Goal: Information Seeking & Learning: Learn about a topic

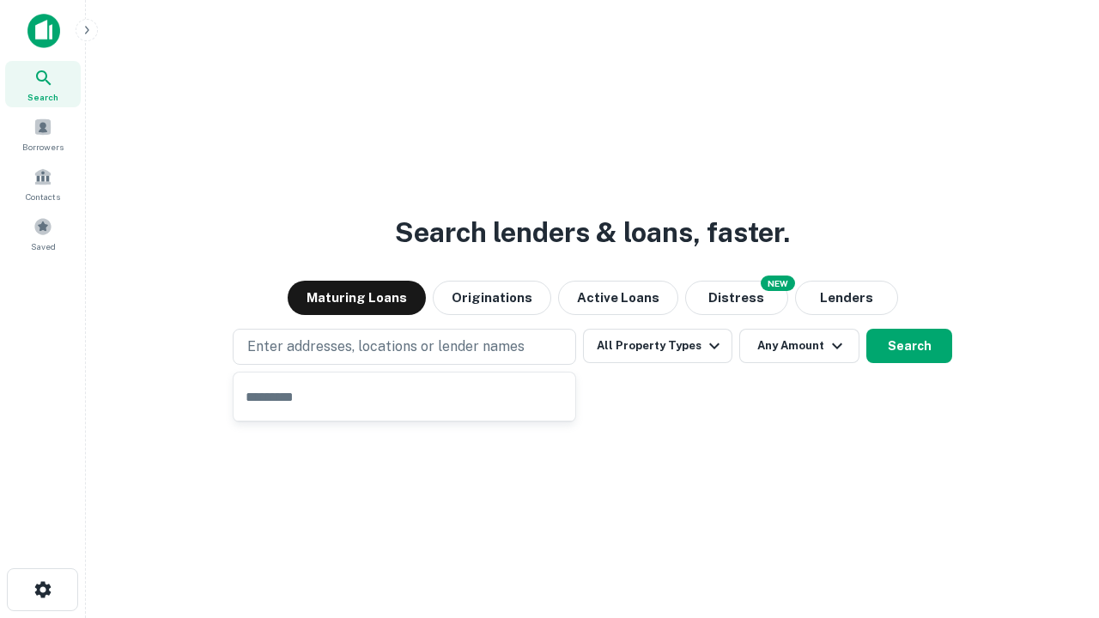
type input "**********"
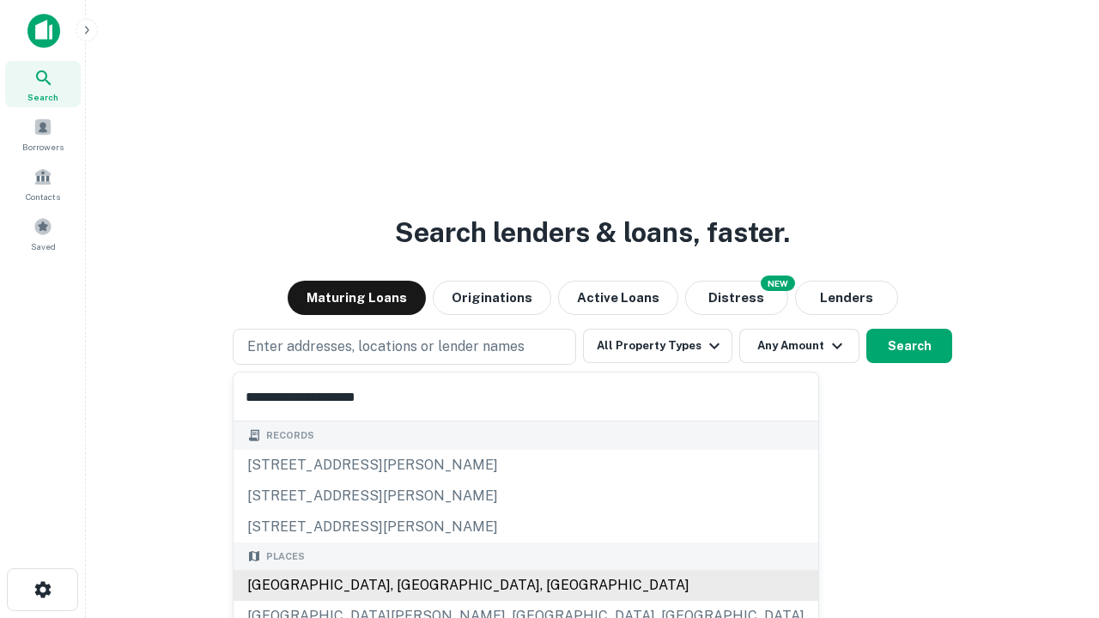
click at [410, 585] on div "Santa Monica, CA, USA" at bounding box center [526, 585] width 585 height 31
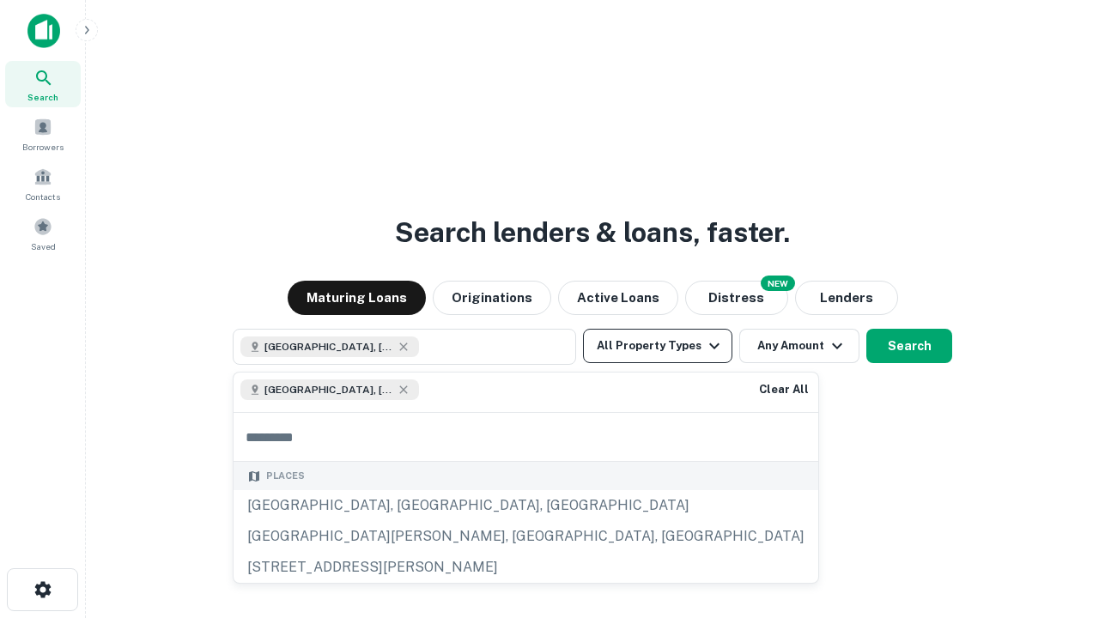
click at [658, 346] on button "All Property Types" at bounding box center [657, 346] width 149 height 34
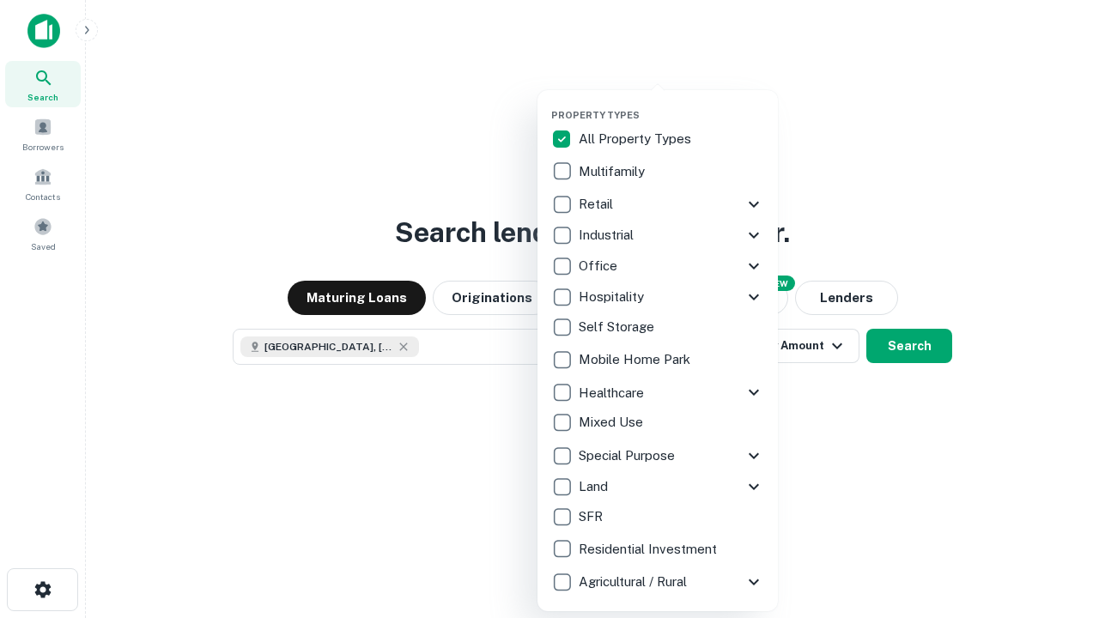
click at [671, 104] on button "button" at bounding box center [671, 104] width 240 height 1
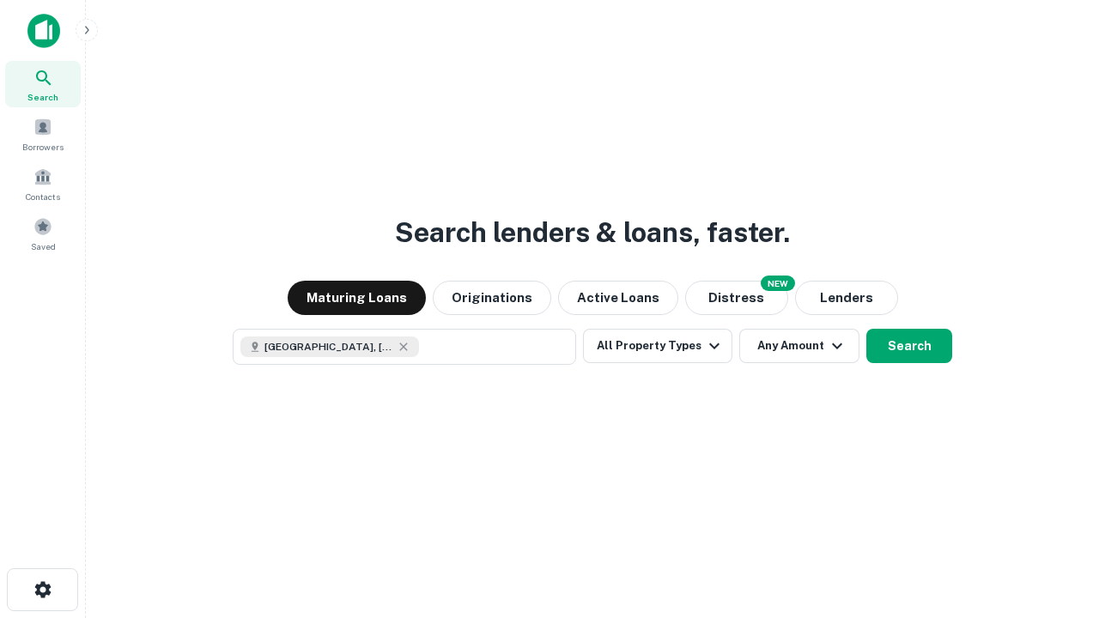
scroll to position [27, 0]
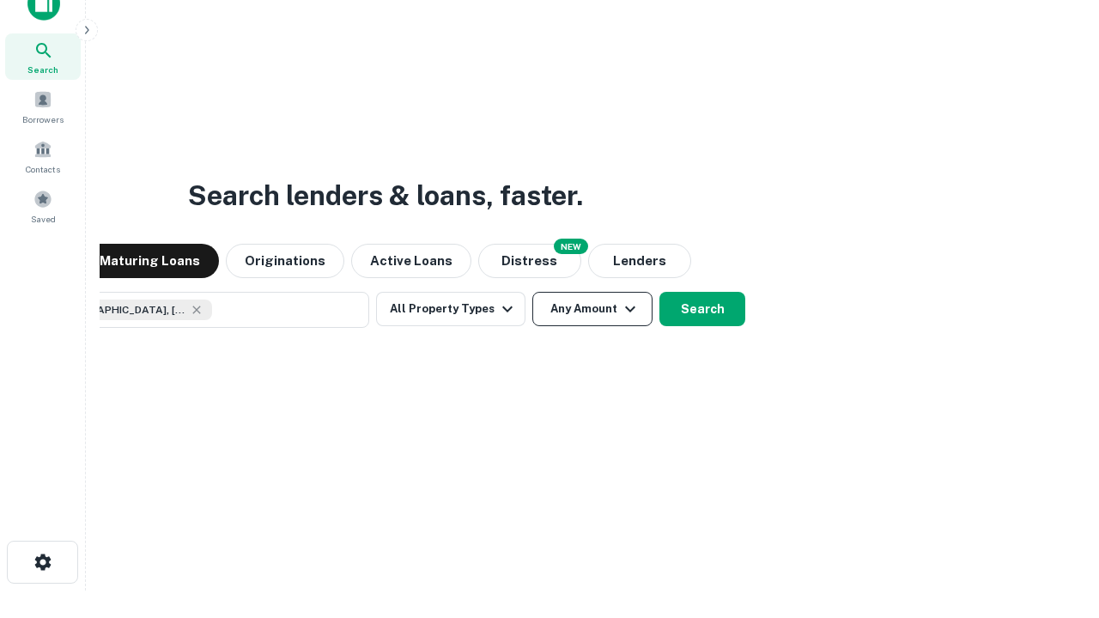
click at [532, 292] on button "Any Amount" at bounding box center [592, 309] width 120 height 34
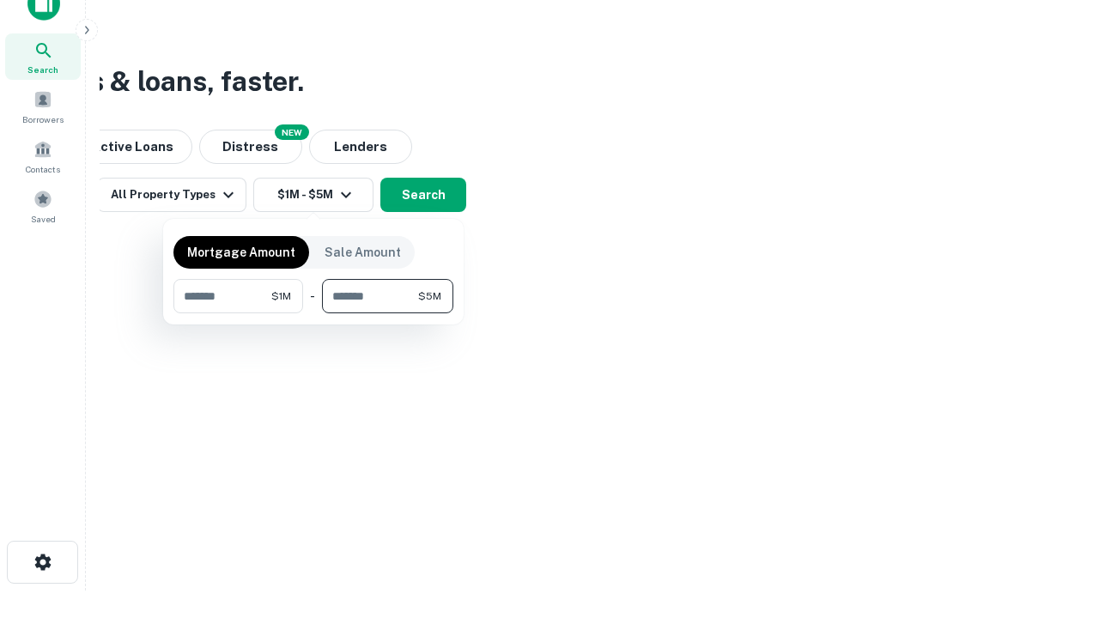
type input "*******"
click at [313, 313] on button "button" at bounding box center [313, 313] width 280 height 1
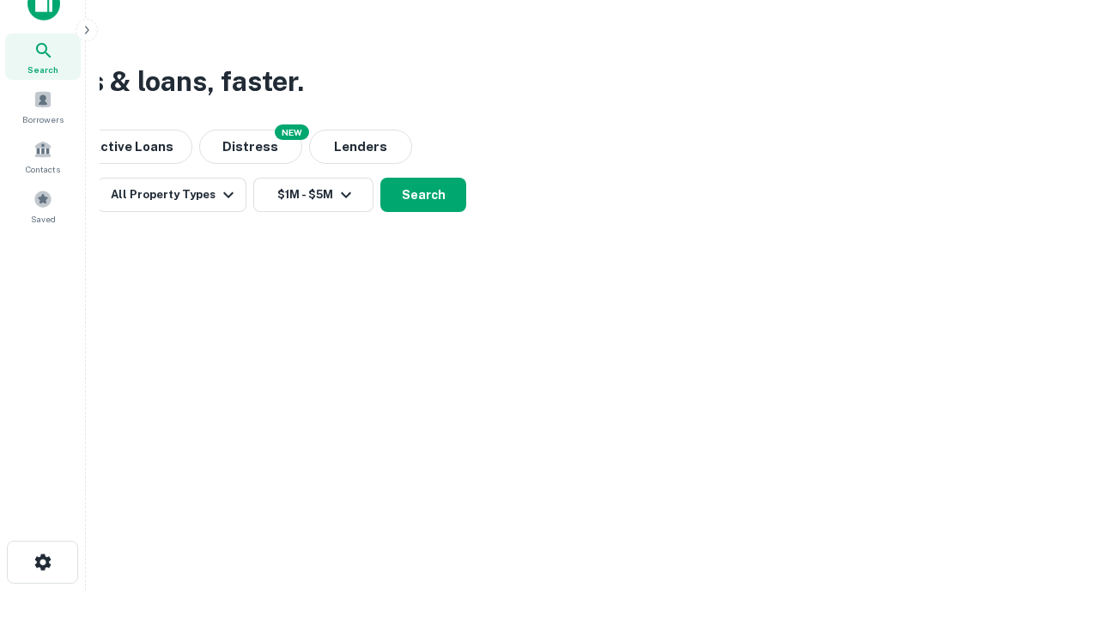
scroll to position [27, 0]
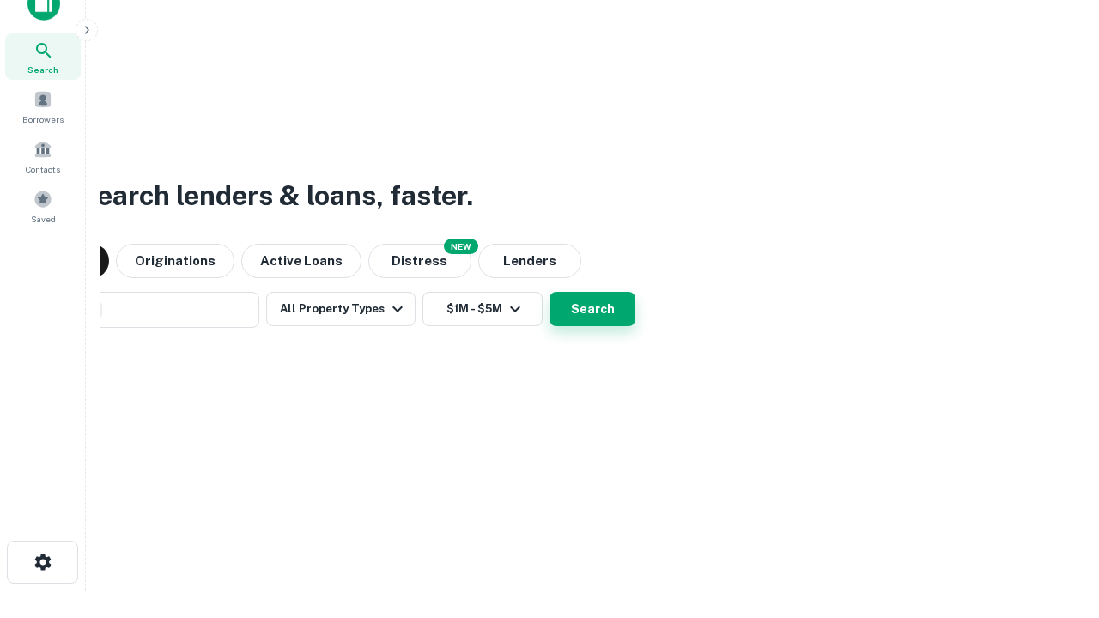
click at [549, 292] on button "Search" at bounding box center [592, 309] width 86 height 34
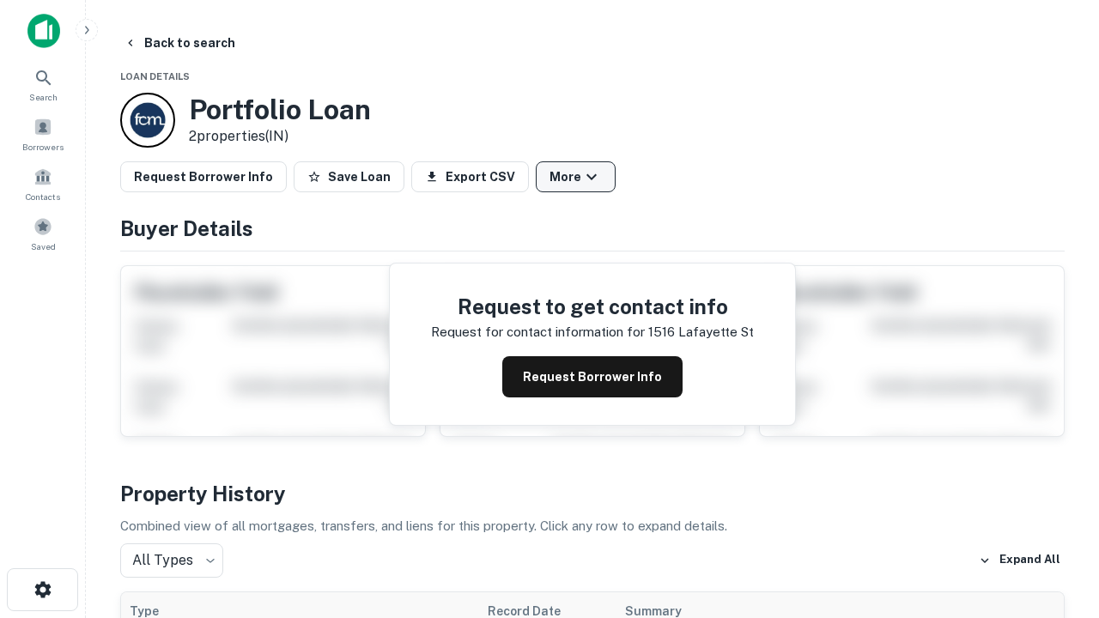
click at [575, 177] on button "More" at bounding box center [576, 176] width 80 height 31
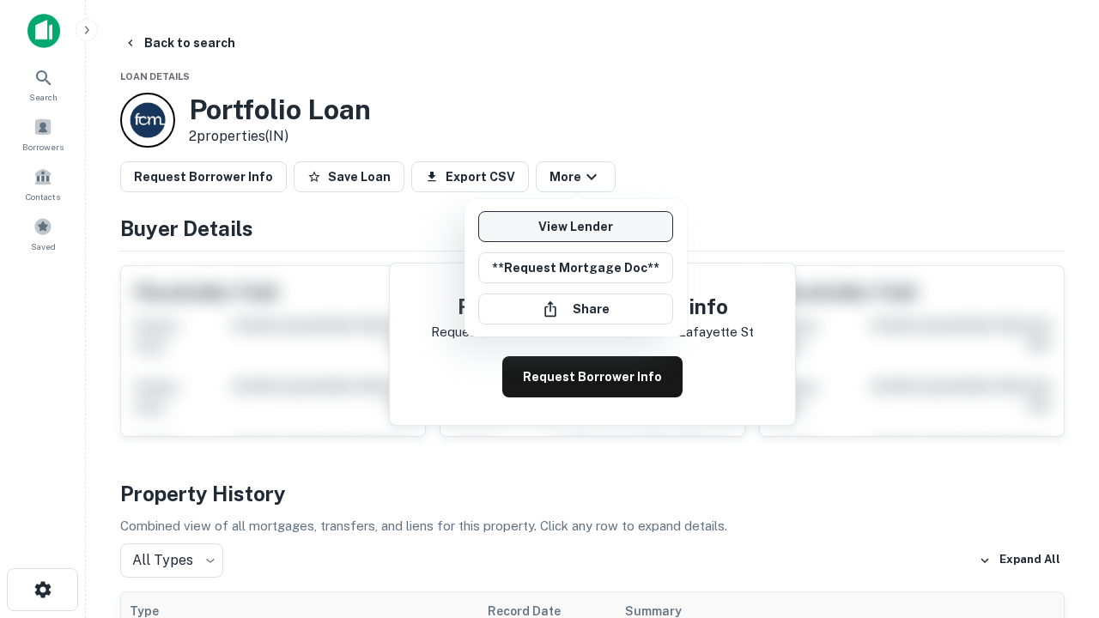
click at [575, 227] on link "View Lender" at bounding box center [575, 226] width 195 height 31
